Goal: Task Accomplishment & Management: Manage account settings

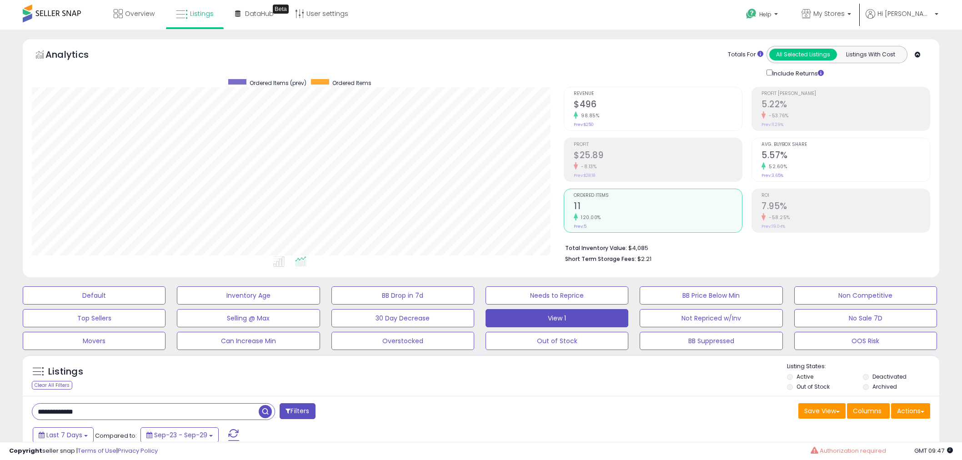
scroll to position [128, 0]
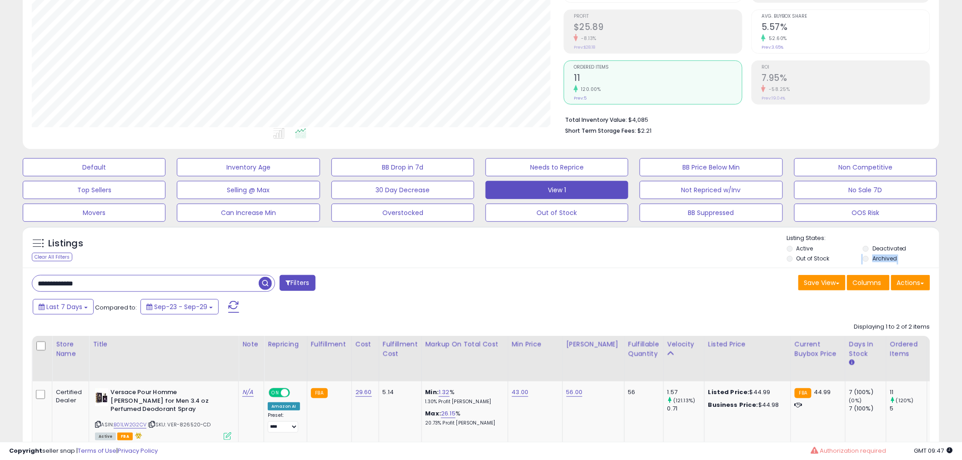
click at [125, 275] on div "**********" at bounding box center [153, 283] width 243 height 17
click at [705, 195] on button "Not Repriced w/Inv" at bounding box center [711, 190] width 143 height 18
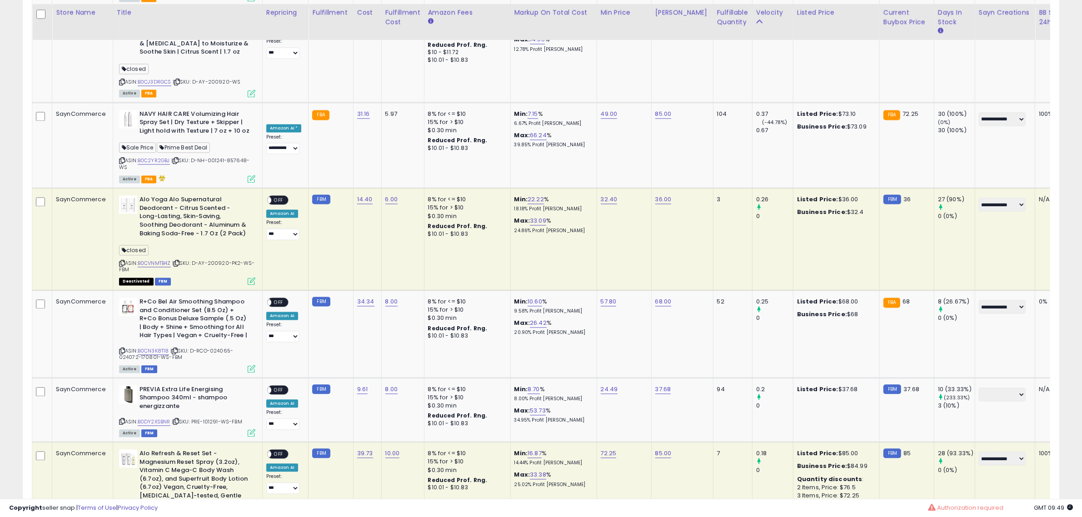
scroll to position [2401, 0]
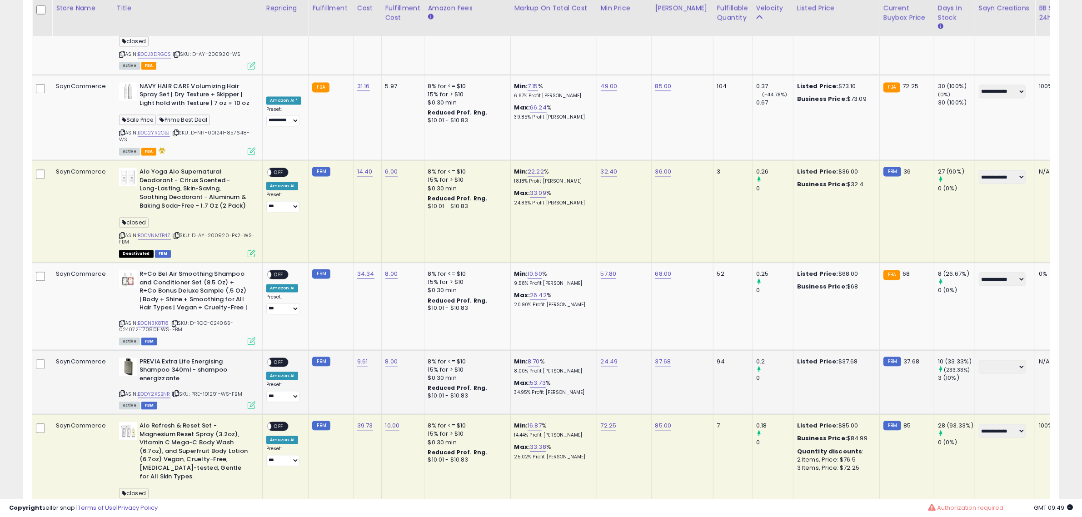
click at [122, 391] on icon at bounding box center [122, 393] width 6 height 5
click at [271, 358] on div "ON OFF" at bounding box center [263, 362] width 21 height 8
click at [277, 358] on span "OFF" at bounding box center [278, 362] width 15 height 8
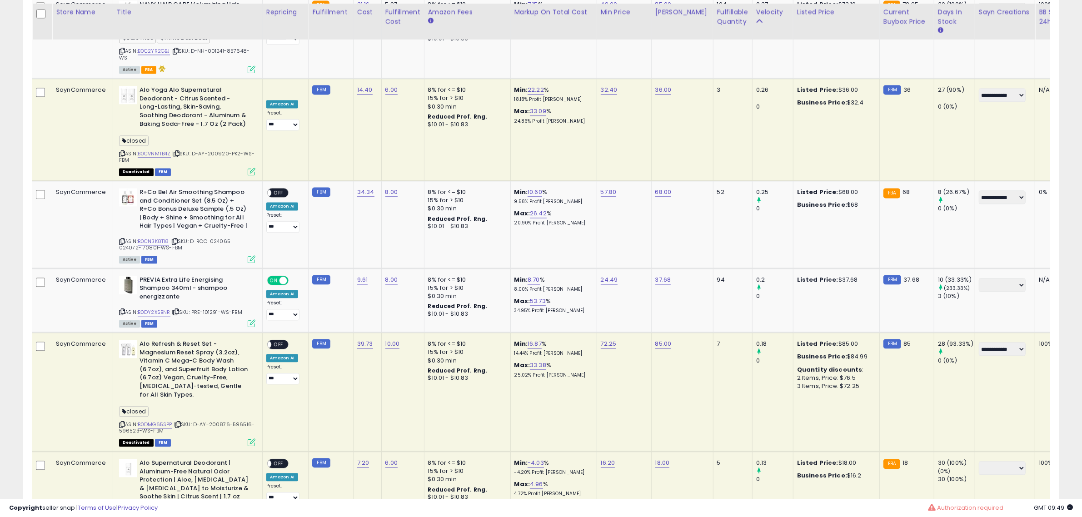
scroll to position [2488, 0]
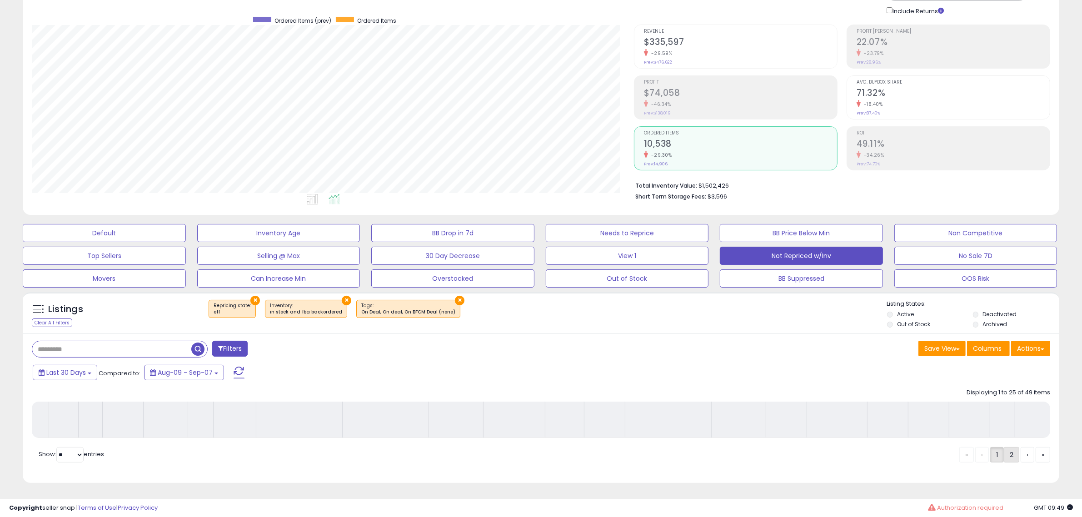
scroll to position [71, 0]
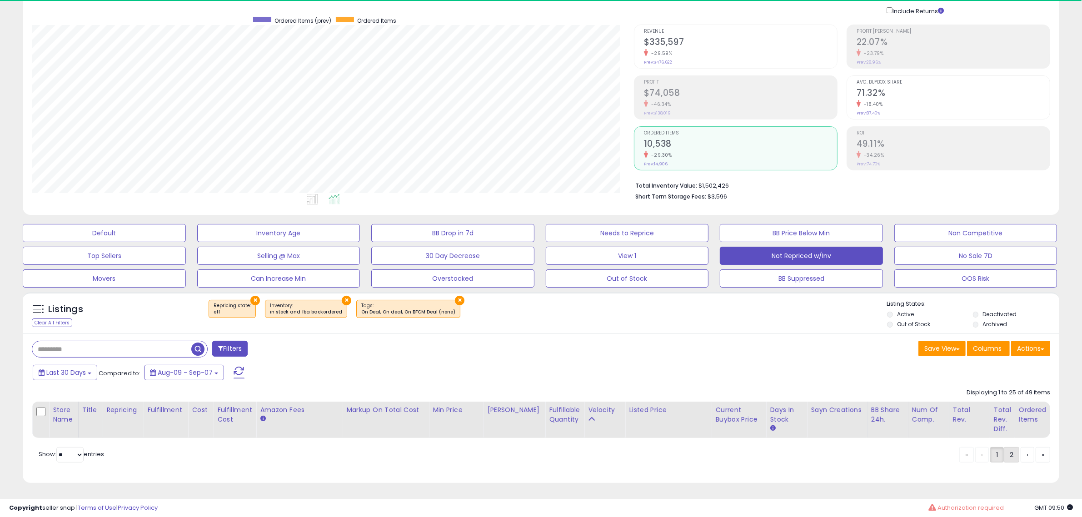
click at [961, 455] on link "2" at bounding box center [1011, 454] width 15 height 15
click at [961, 438] on div "Displaying 1 to 25 of 49 items Store Name Title" at bounding box center [541, 411] width 1019 height 54
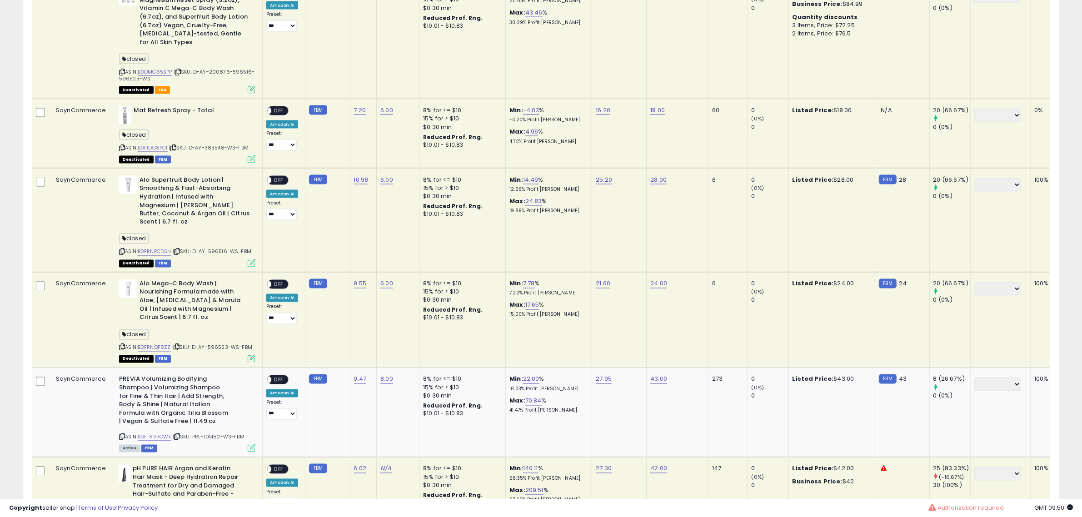
scroll to position [2060, 0]
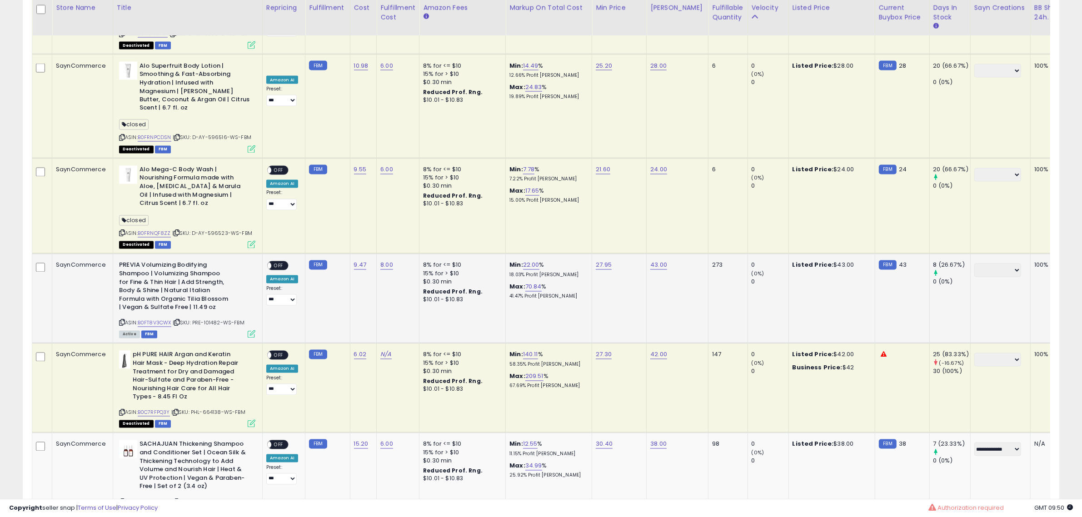
click at [269, 262] on span at bounding box center [268, 266] width 8 height 8
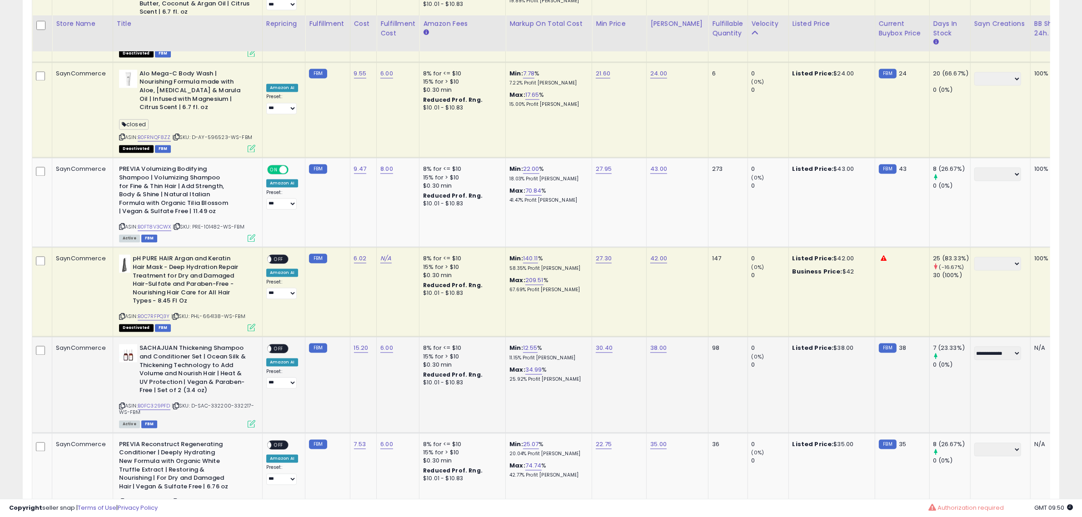
scroll to position [2174, 0]
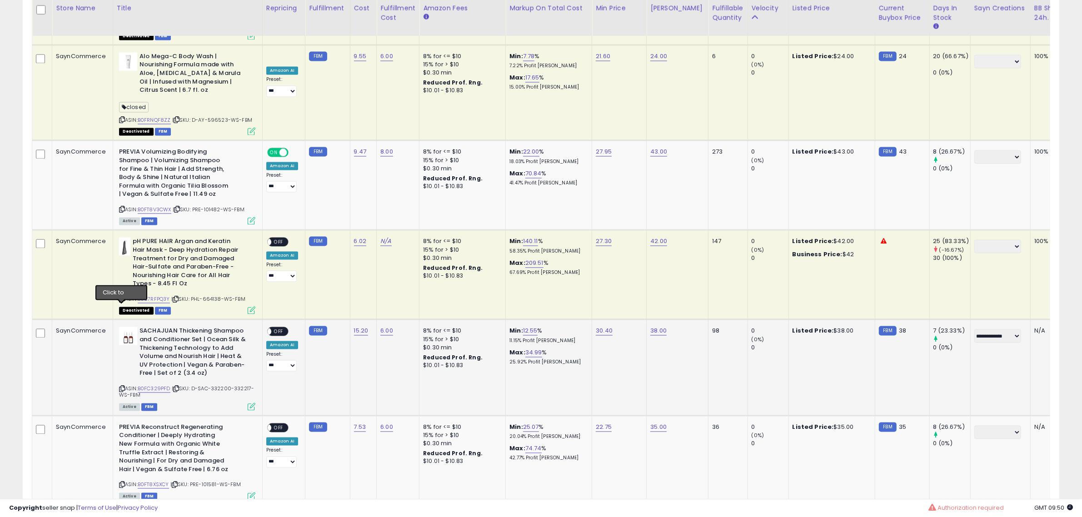
click at [123, 386] on icon at bounding box center [122, 388] width 6 height 5
click at [276, 328] on span "OFF" at bounding box center [278, 332] width 15 height 8
drag, startPoint x: 120, startPoint y: 403, endPoint x: 115, endPoint y: 405, distance: 4.9
click at [120, 460] on icon at bounding box center [122, 484] width 6 height 5
click at [276, 424] on span "OFF" at bounding box center [278, 428] width 15 height 8
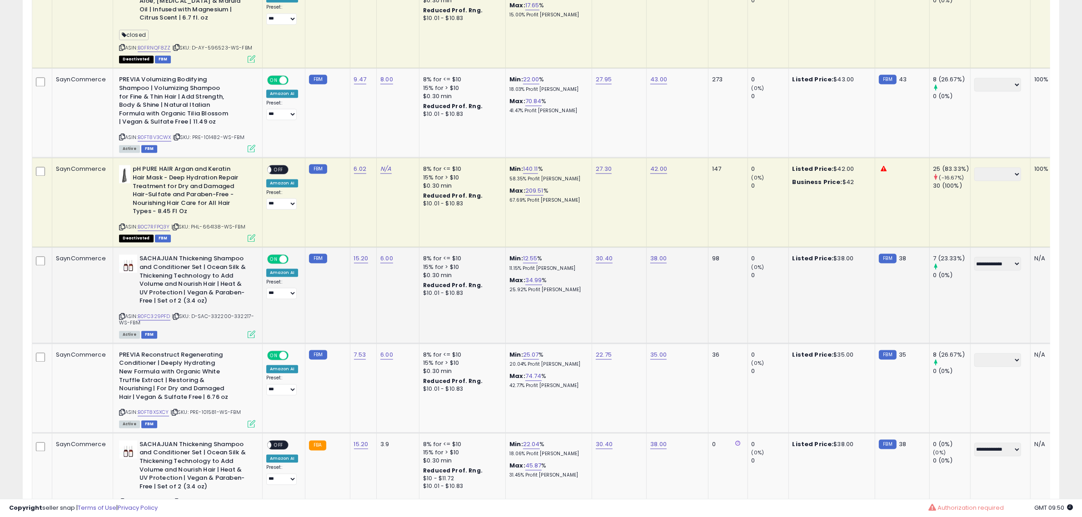
scroll to position [2265, 0]
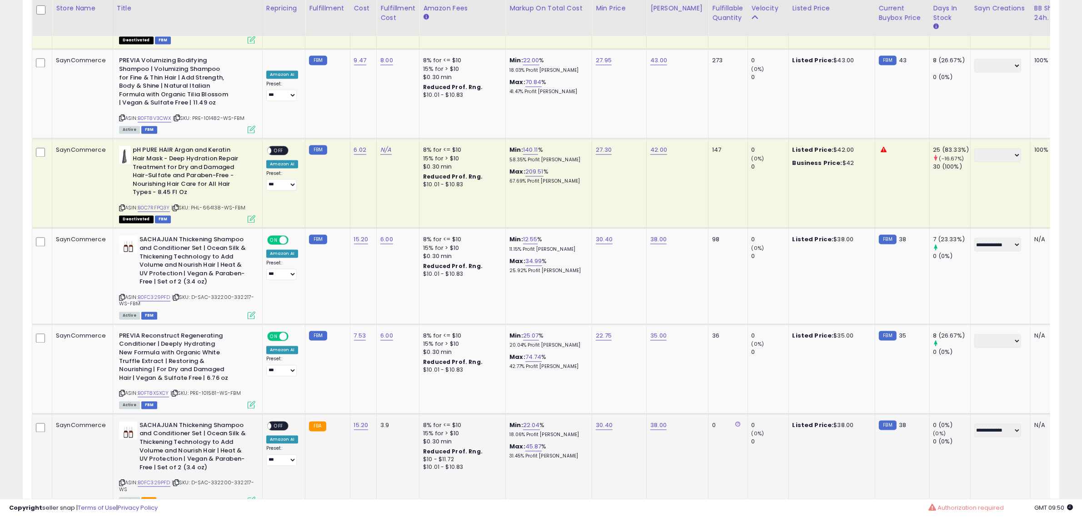
click at [283, 422] on span "OFF" at bounding box center [278, 426] width 15 height 8
click at [961, 460] on link "1" at bounding box center [998, 527] width 14 height 15
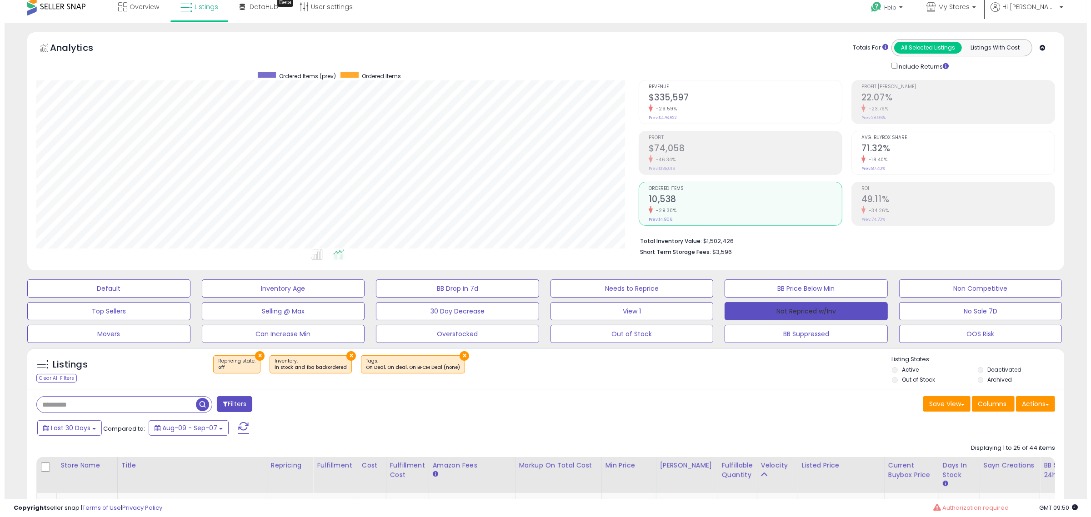
scroll to position [0, 0]
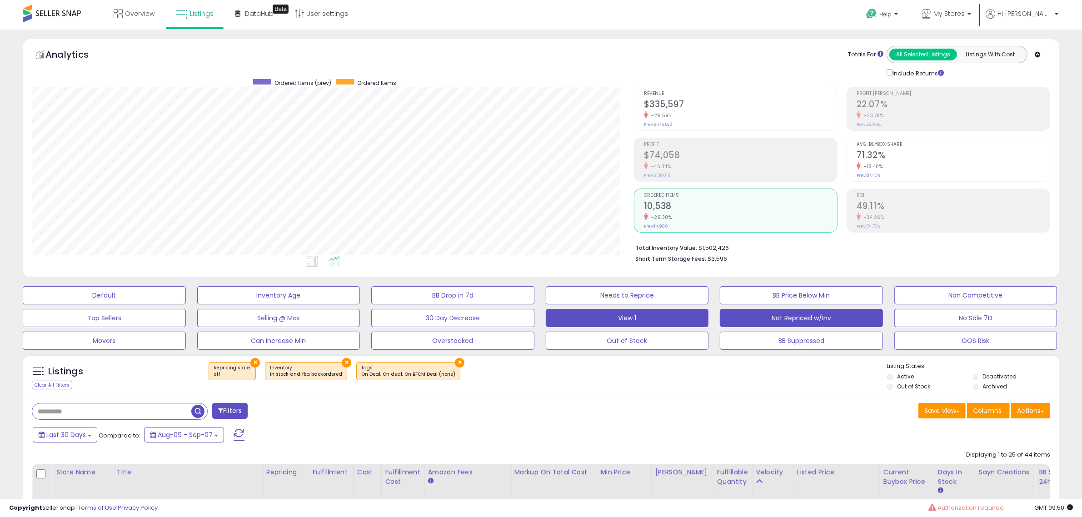
click at [669, 315] on button "View 1" at bounding box center [627, 318] width 163 height 18
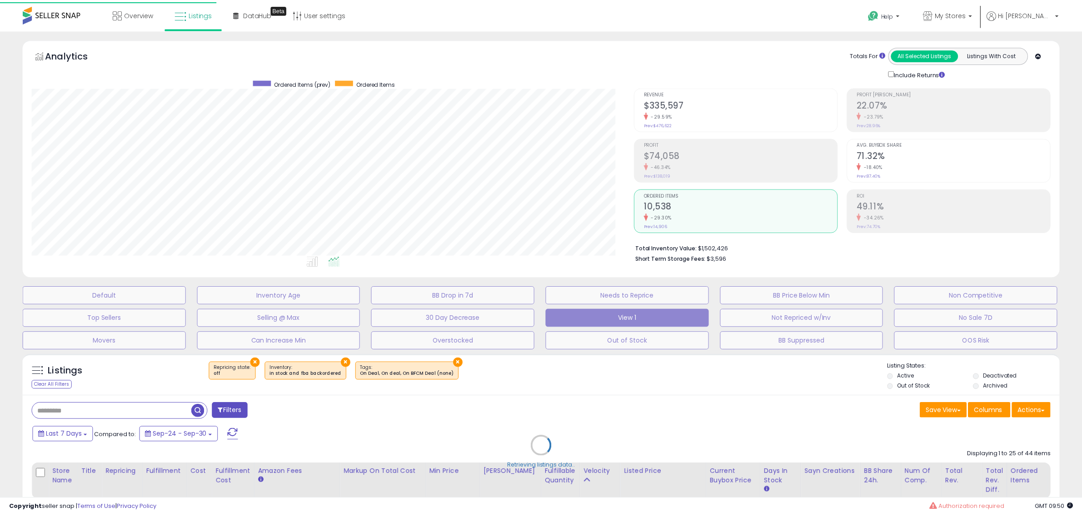
scroll to position [186, 607]
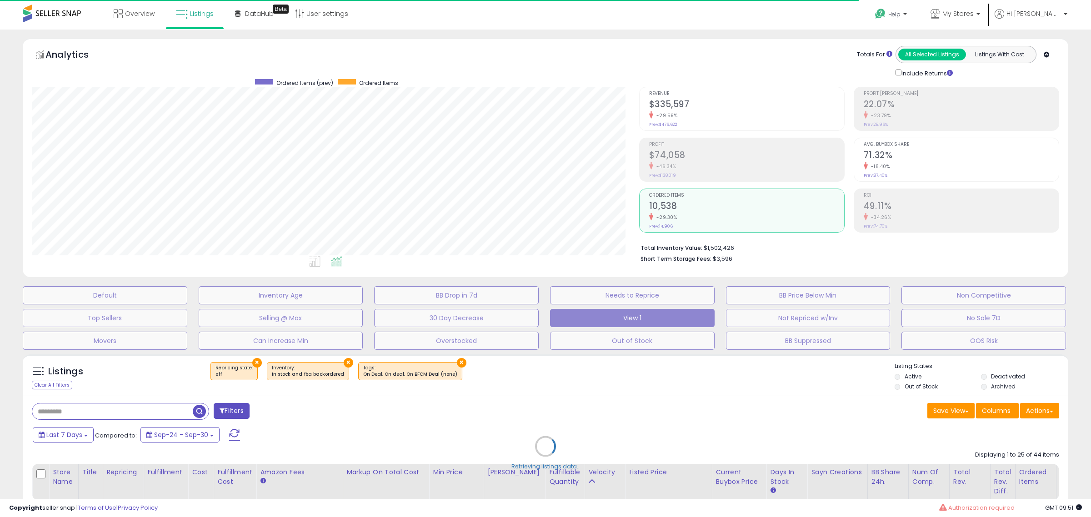
type input "**********"
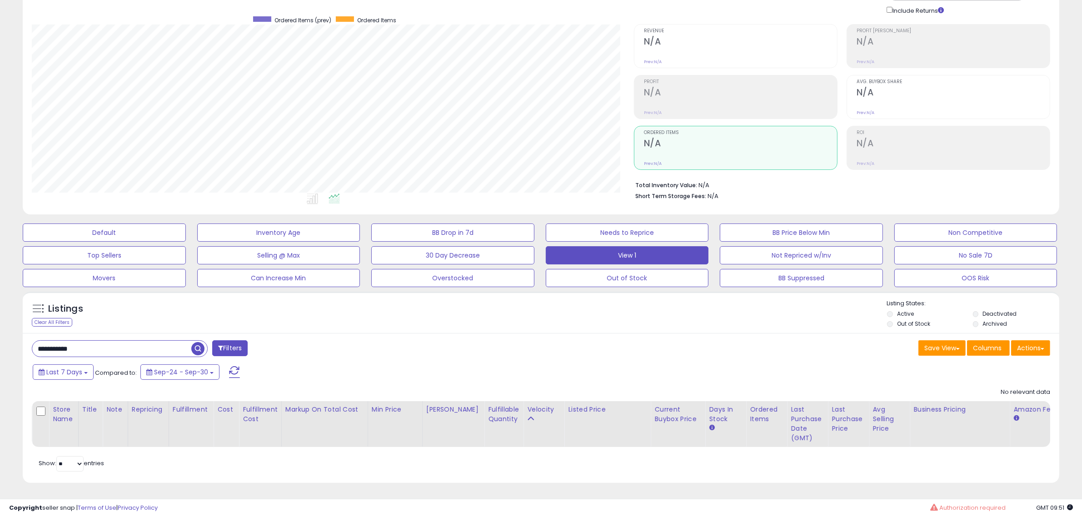
scroll to position [71, 0]
click at [119, 341] on input "**********" at bounding box center [111, 349] width 159 height 16
click at [119, 341] on input "**********" at bounding box center [162, 349] width 260 height 16
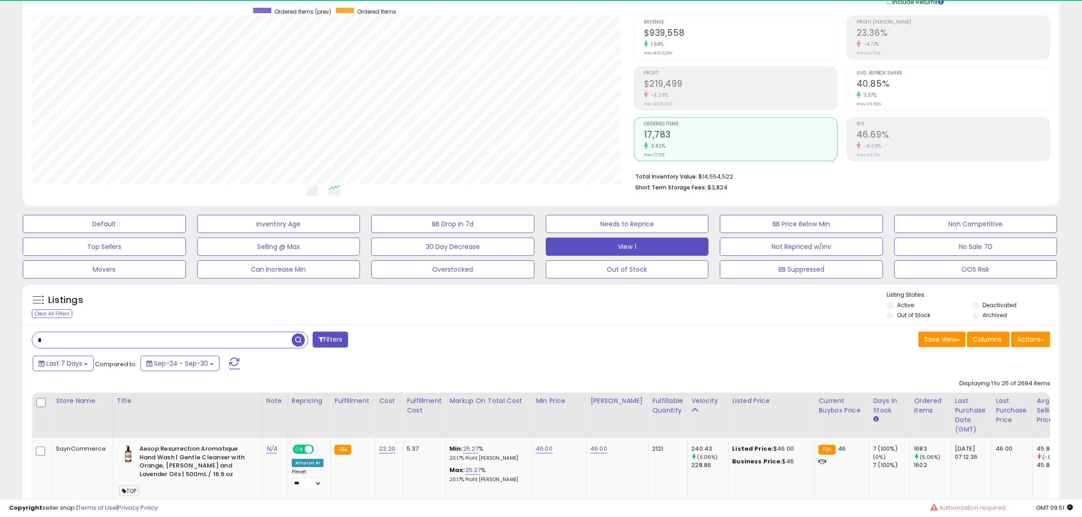
scroll to position [186, 602]
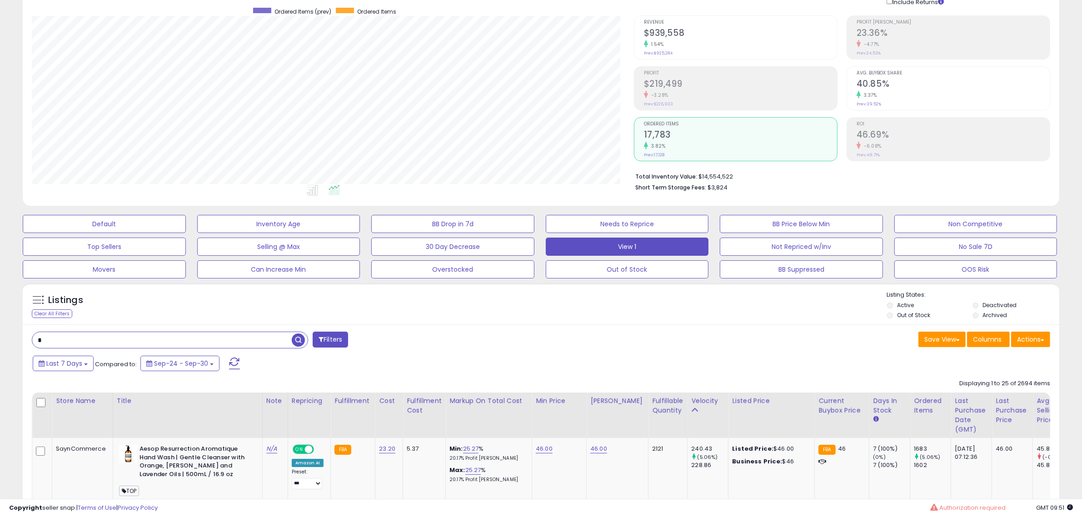
click at [571, 310] on div "Listings Clear All Filters Listing States:" at bounding box center [541, 306] width 1037 height 31
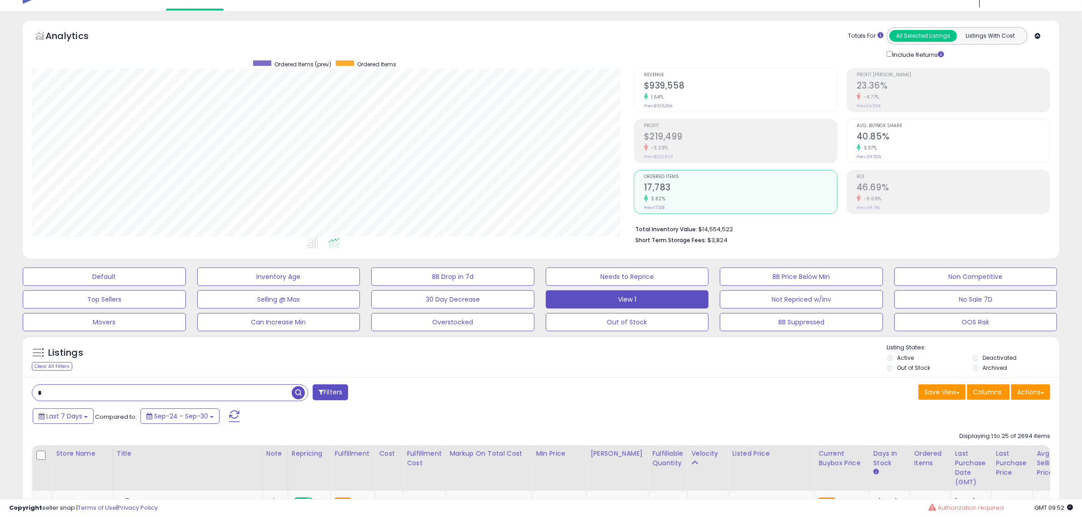
scroll to position [0, 0]
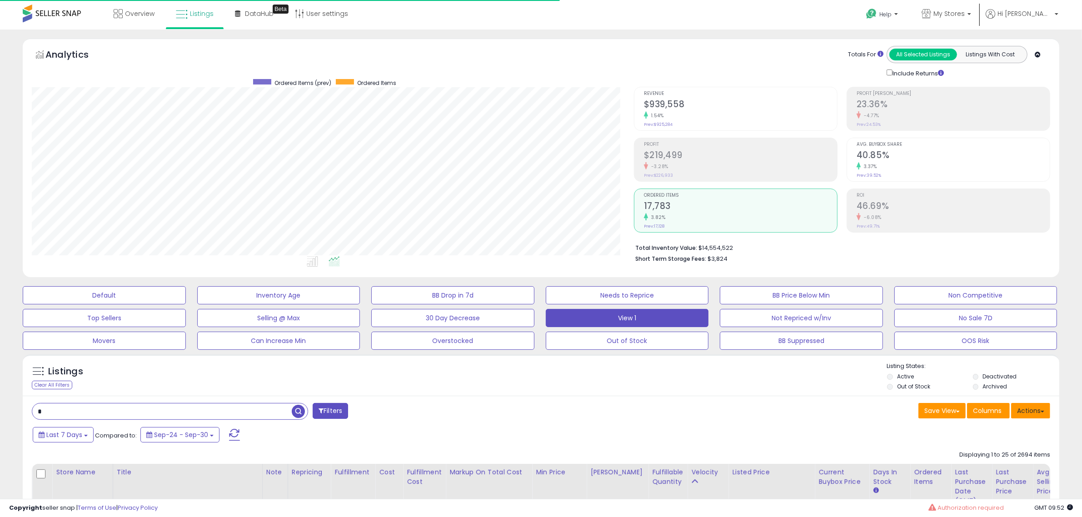
click at [961, 413] on button "Actions" at bounding box center [1030, 410] width 39 height 15
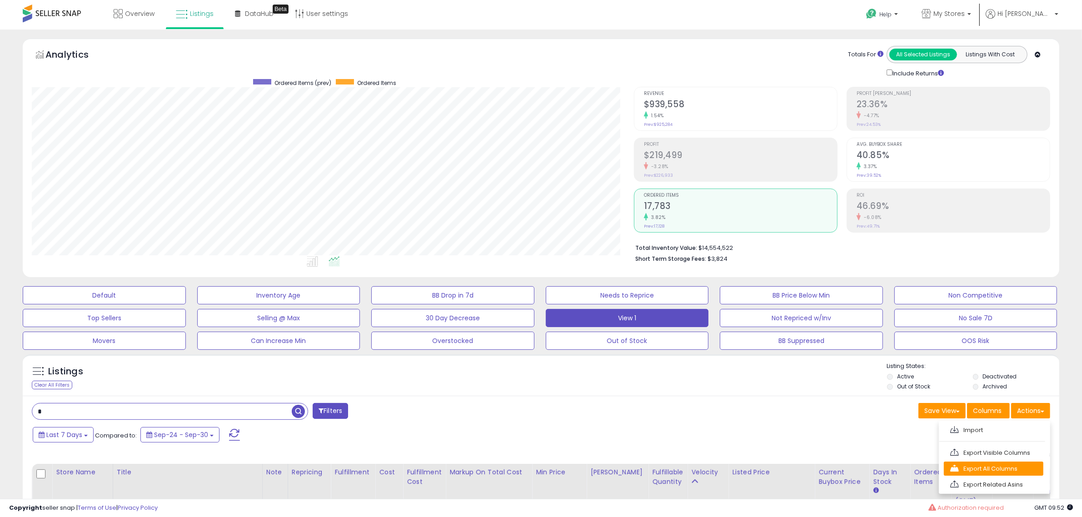
click at [961, 460] on link "Export All Columns" at bounding box center [994, 469] width 100 height 14
click at [961, 416] on button "Actions" at bounding box center [1030, 410] width 39 height 15
click at [961, 460] on link "Export All Columns" at bounding box center [994, 469] width 100 height 14
